Goal: Communication & Community: Answer question/provide support

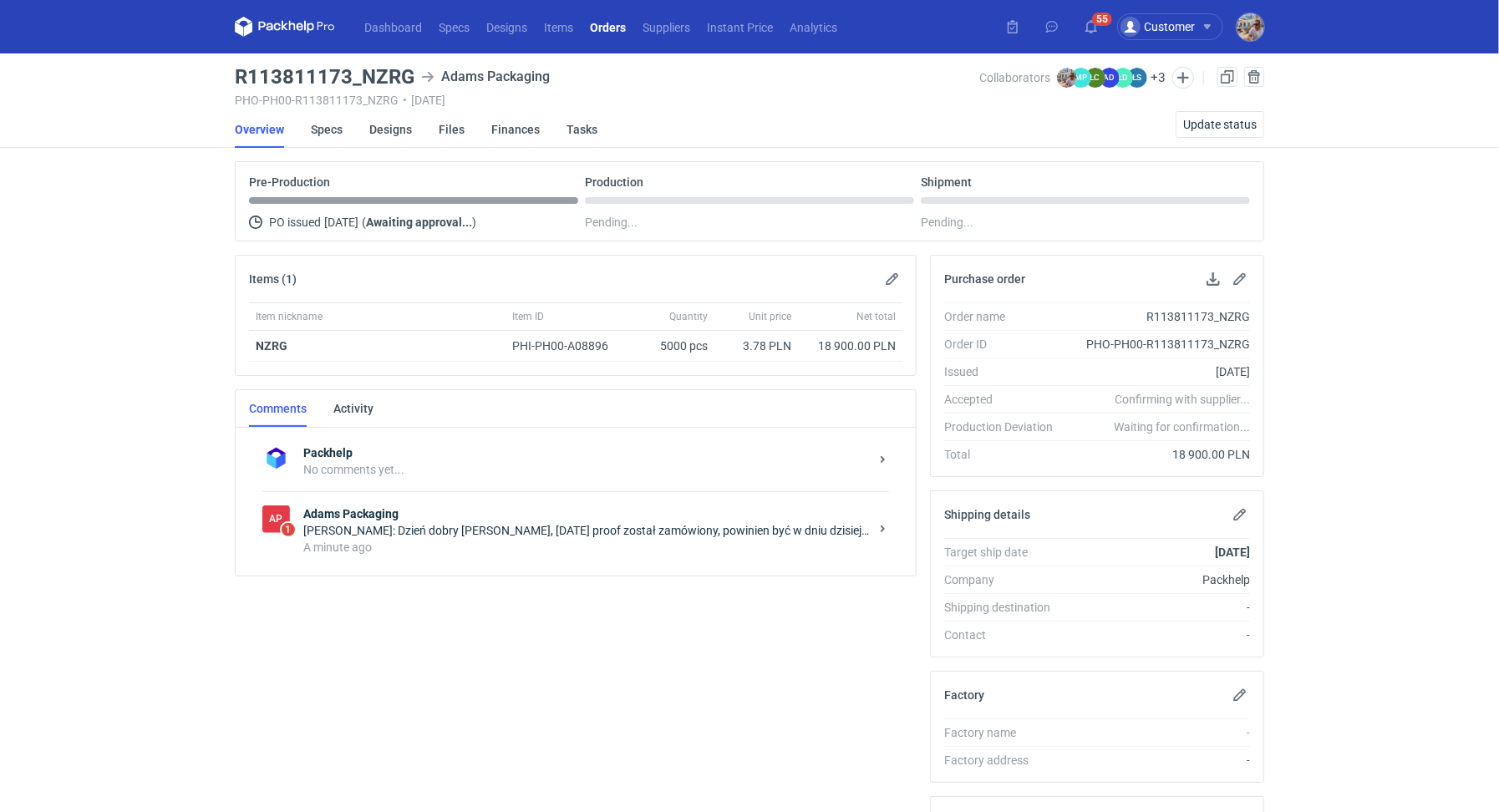
click at [466, 531] on div "[PERSON_NAME]: Dzień dobry [PERSON_NAME], [DATE] proof został zamówiony, powini…" at bounding box center [586, 530] width 566 height 16
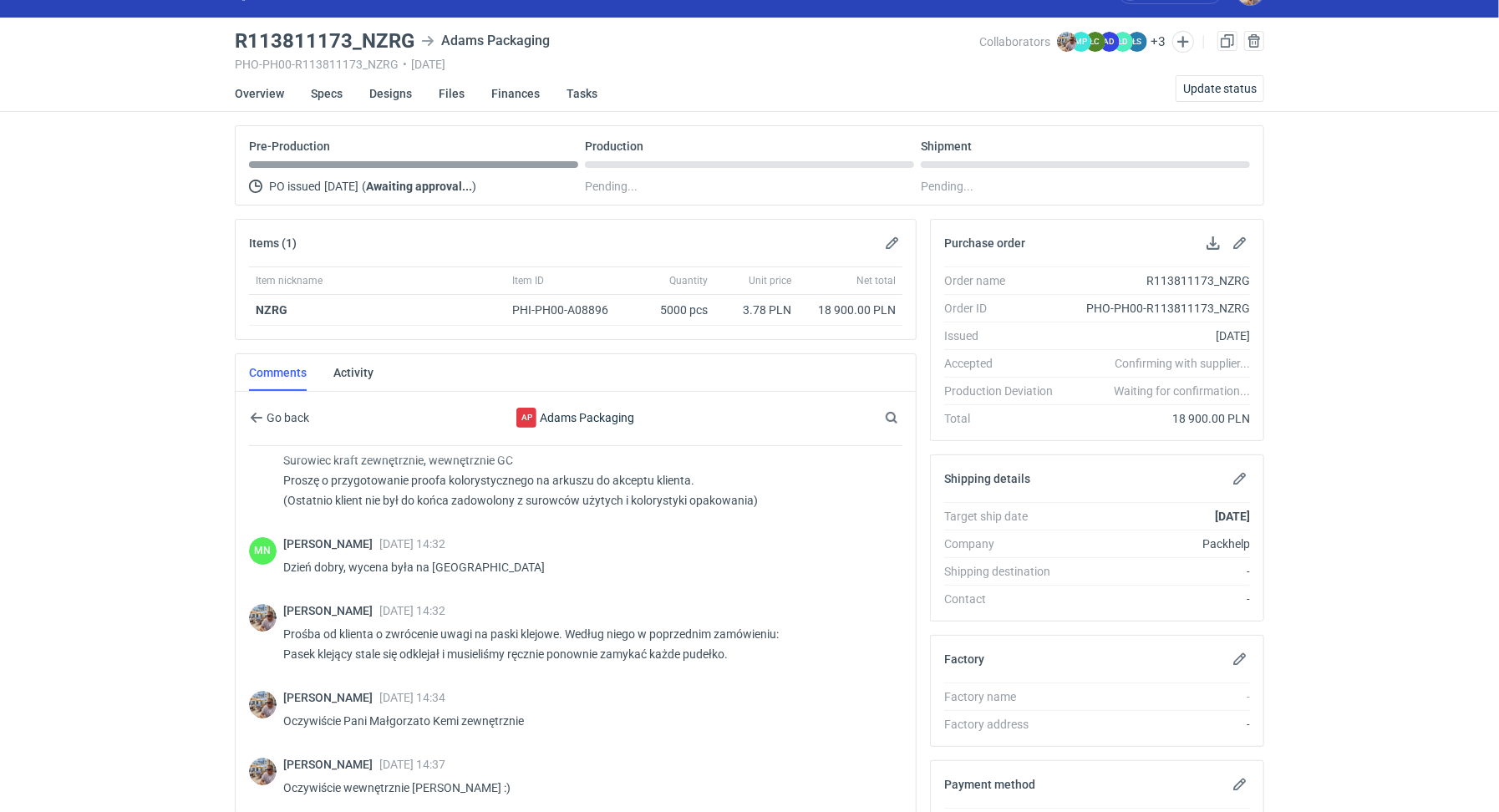
scroll to position [187, 0]
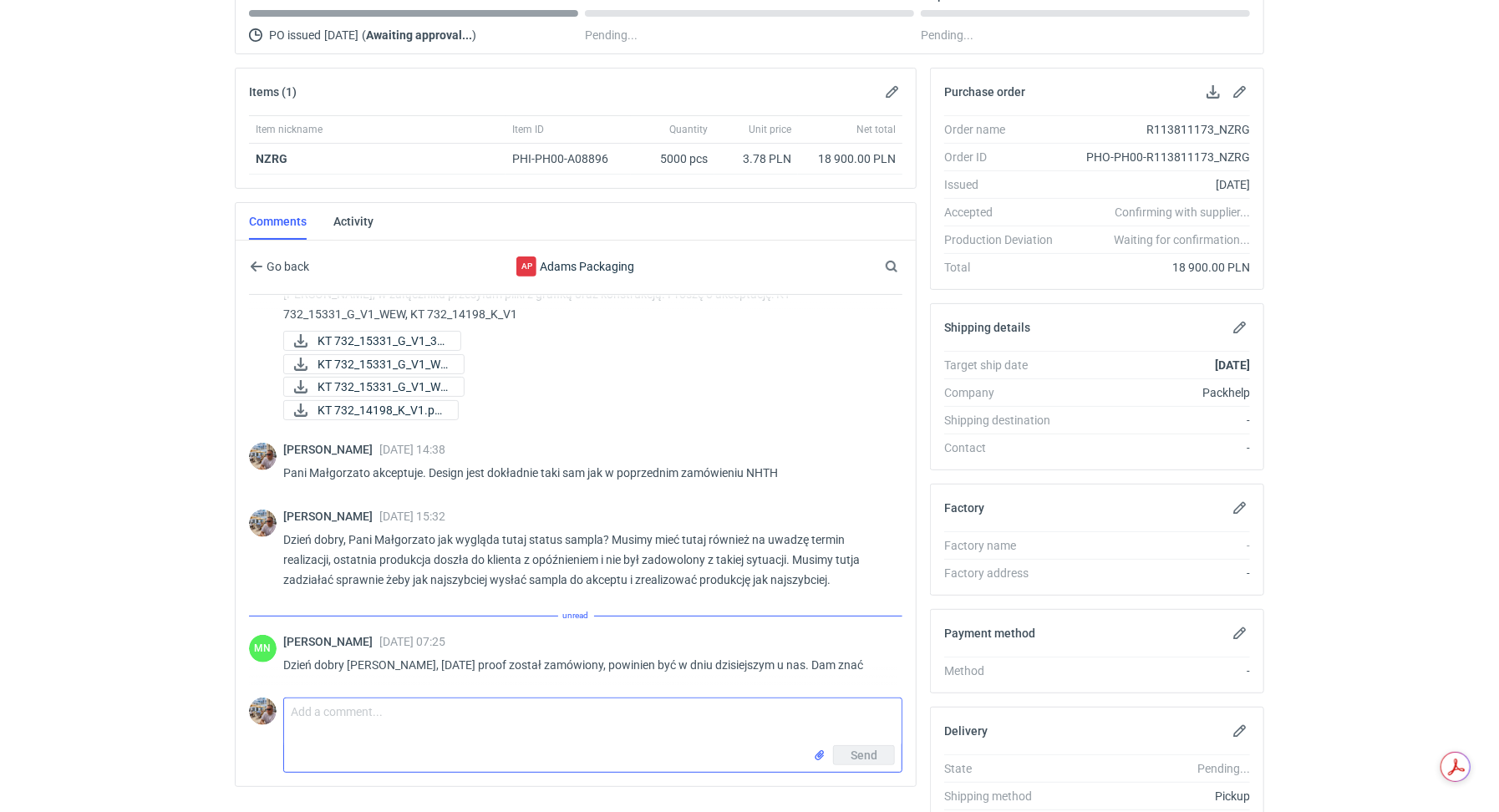
click at [432, 714] on textarea "Comment message" at bounding box center [592, 722] width 617 height 47
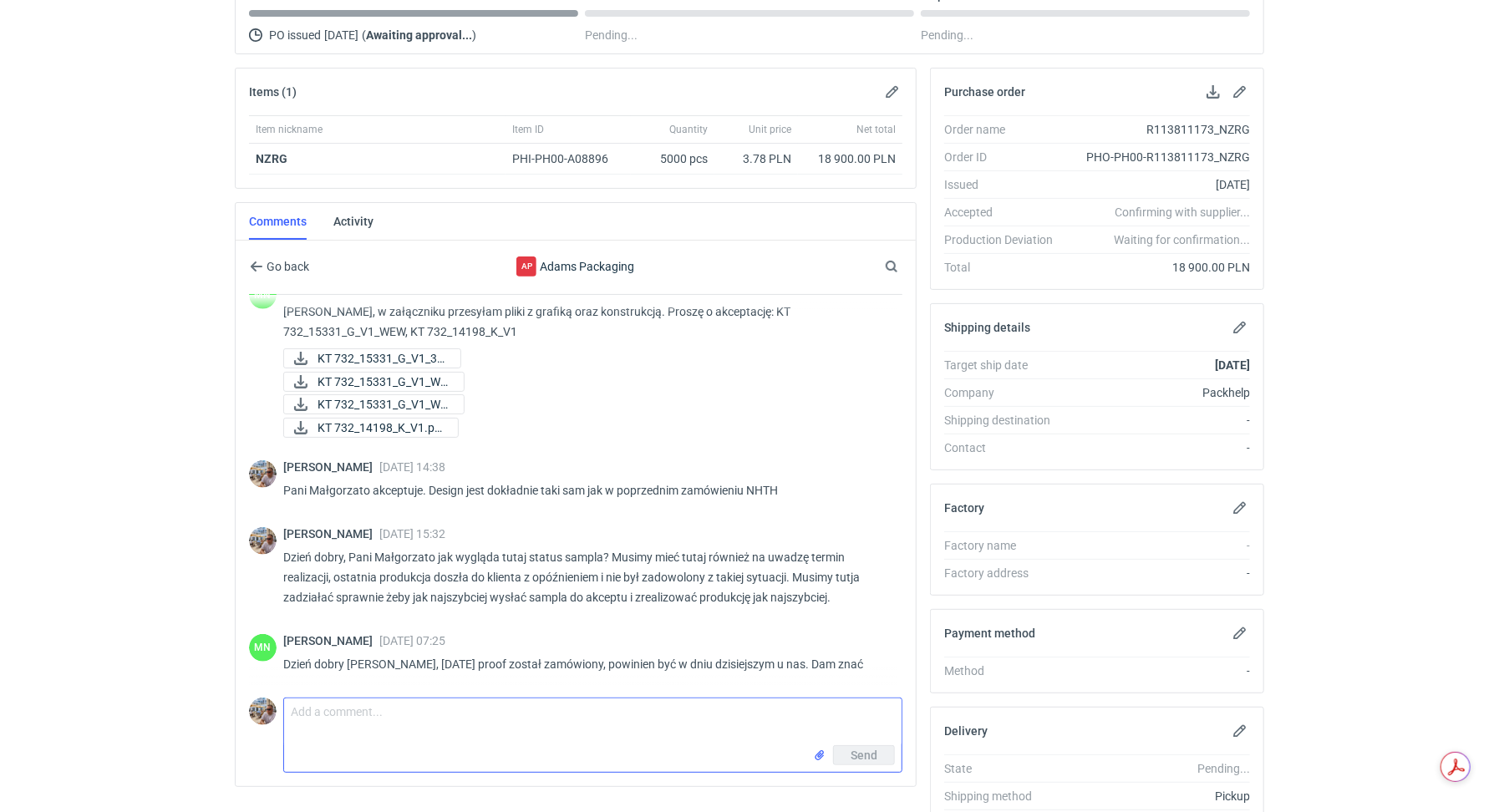
scroll to position [777, 0]
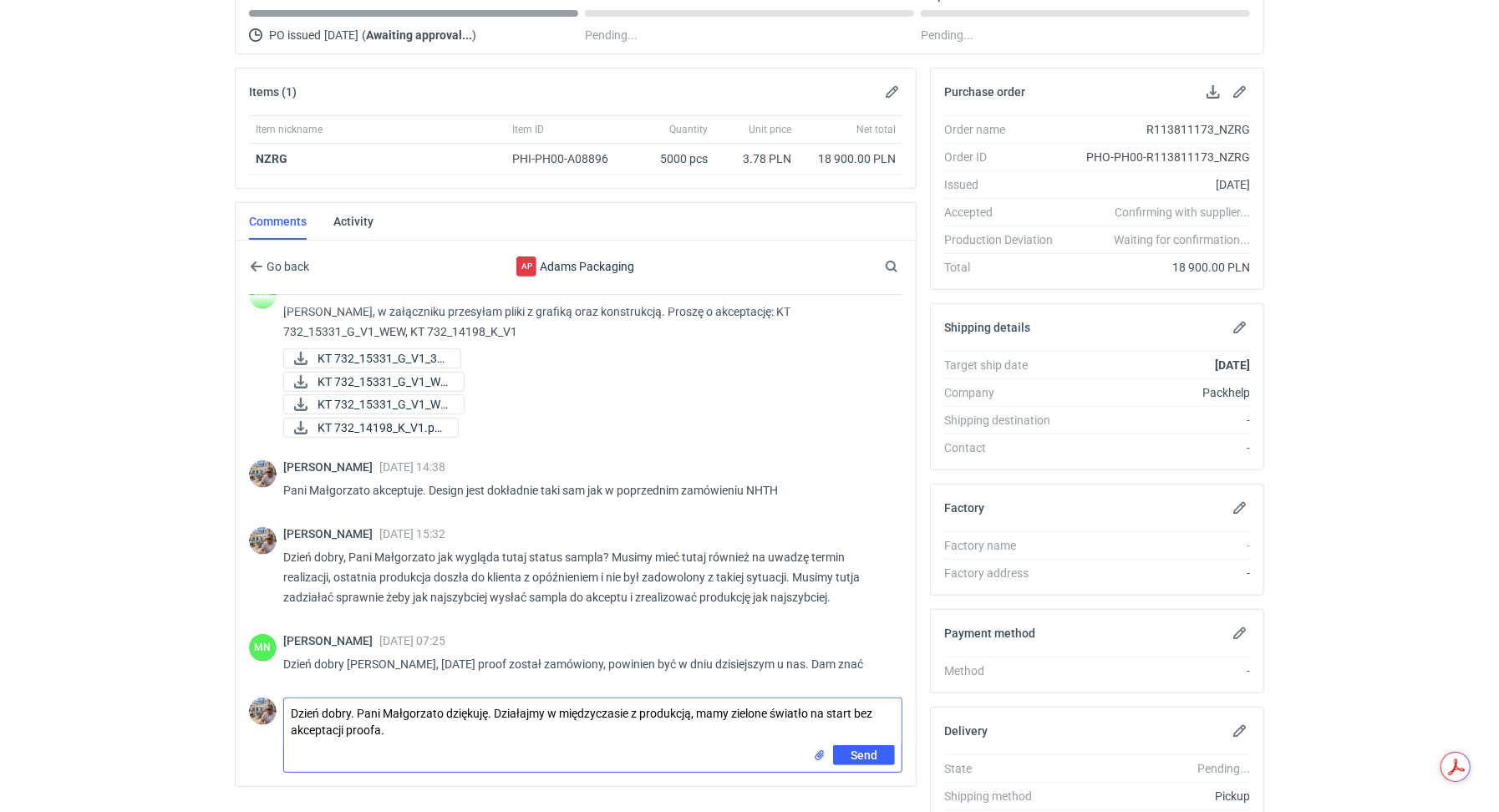
type textarea "Dzień dobry. Pani Małgorzato dziękuję. Działajmy w międzyczasie z produkcją, ma…"
